Goal: Task Accomplishment & Management: Use online tool/utility

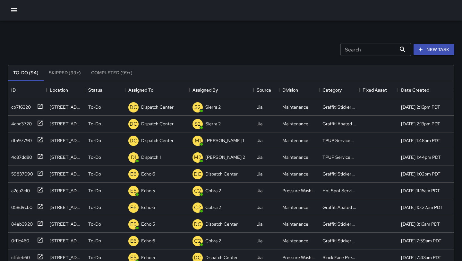
scroll to position [272, 446]
click at [153, 144] on p "Dispatch Center" at bounding box center [157, 140] width 32 height 6
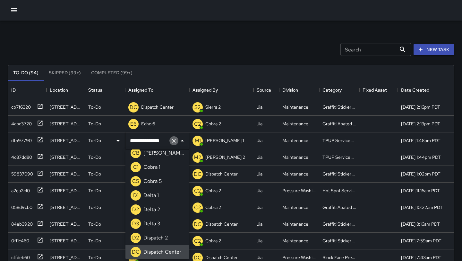
click at [173, 142] on icon "Clear" at bounding box center [174, 140] width 6 height 6
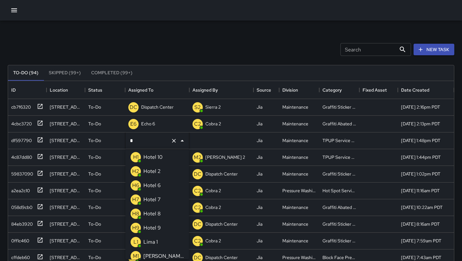
scroll to position [3, 0]
type input "**"
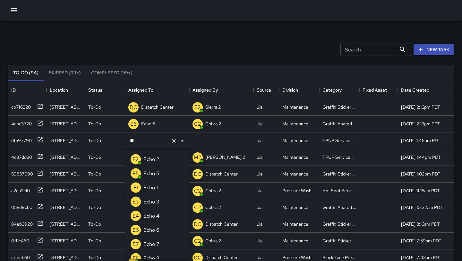
click at [157, 202] on p "Echo 3" at bounding box center [152, 202] width 16 height 8
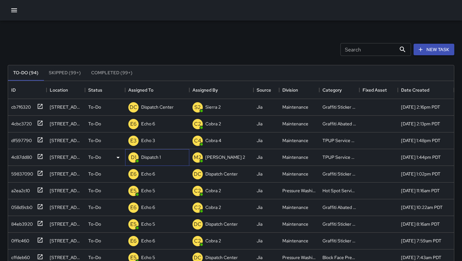
click at [165, 154] on div "D1 Dispatch 1" at bounding box center [157, 157] width 64 height 17
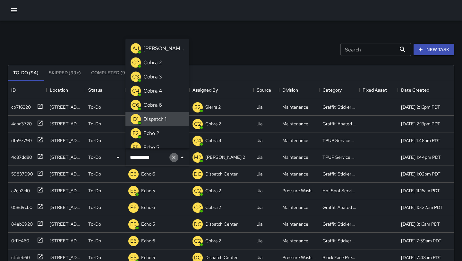
click at [173, 155] on icon "Clear" at bounding box center [174, 157] width 6 height 6
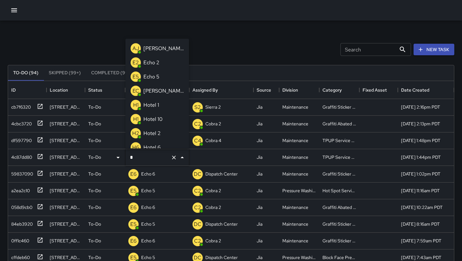
type input "**"
click at [173, 93] on li "E3 Echo 3" at bounding box center [158, 91] width 64 height 14
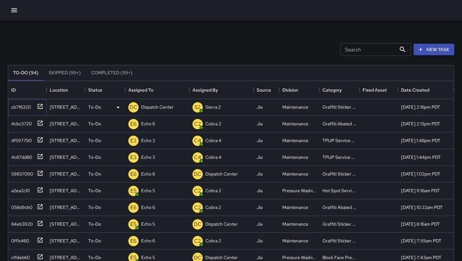
click at [39, 104] on icon at bounding box center [40, 106] width 5 height 5
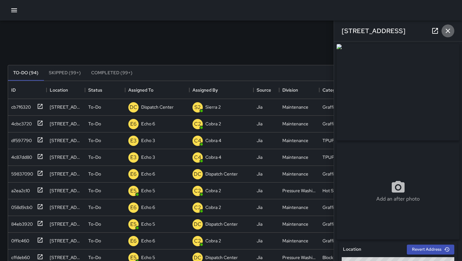
click at [450, 33] on icon "button" at bounding box center [448, 31] width 8 height 8
